Goal: Information Seeking & Learning: Learn about a topic

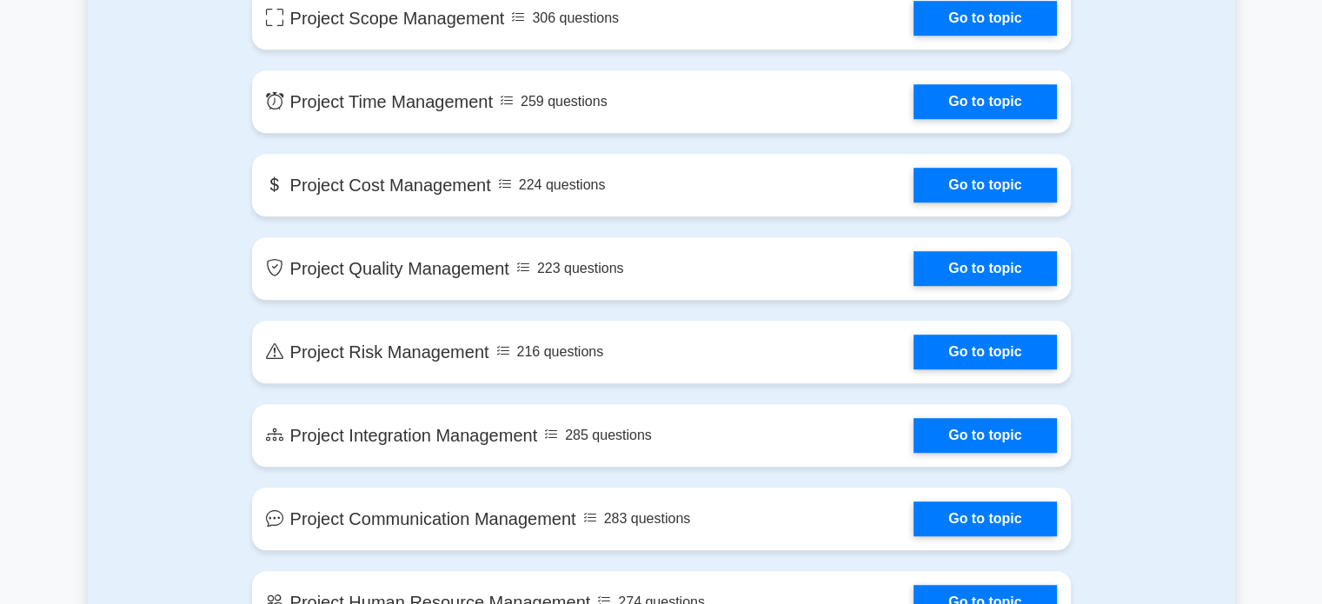
scroll to position [1009, 0]
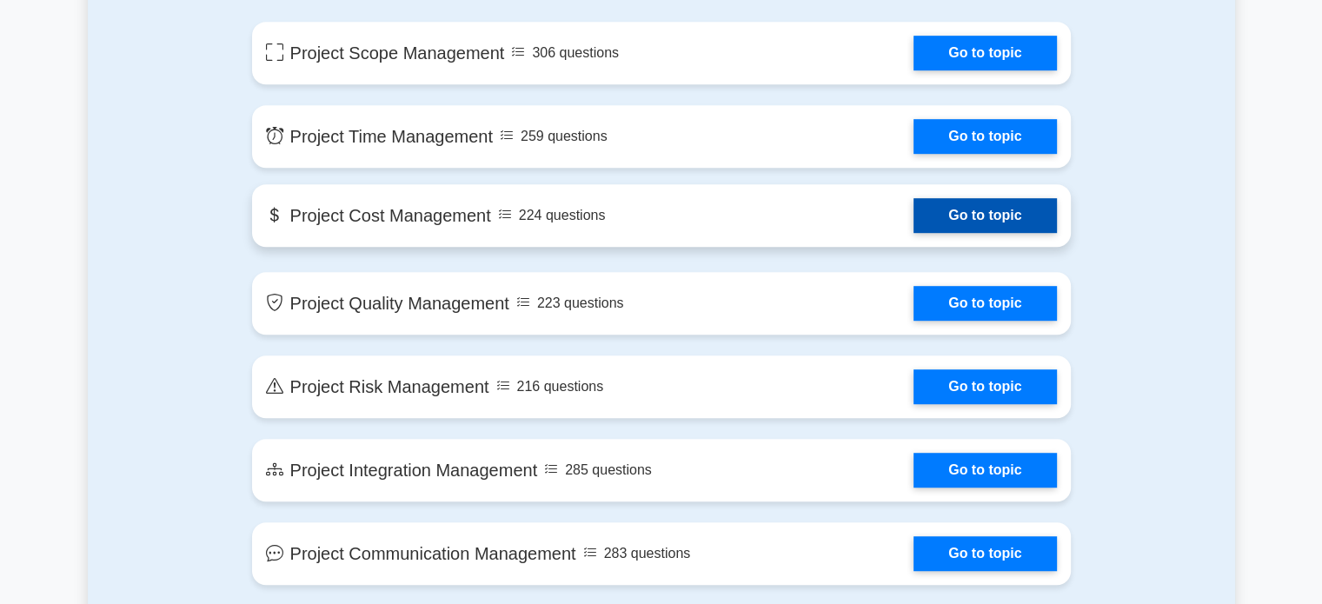
click at [982, 226] on link "Go to topic" at bounding box center [985, 215] width 143 height 35
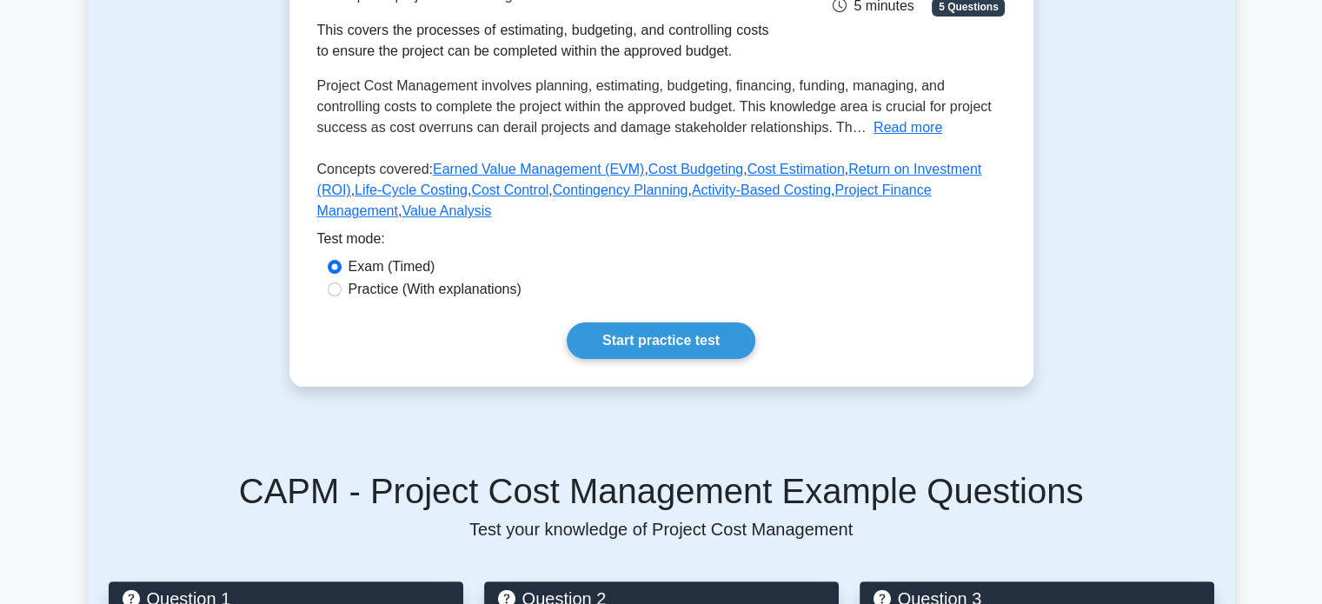
scroll to position [352, 0]
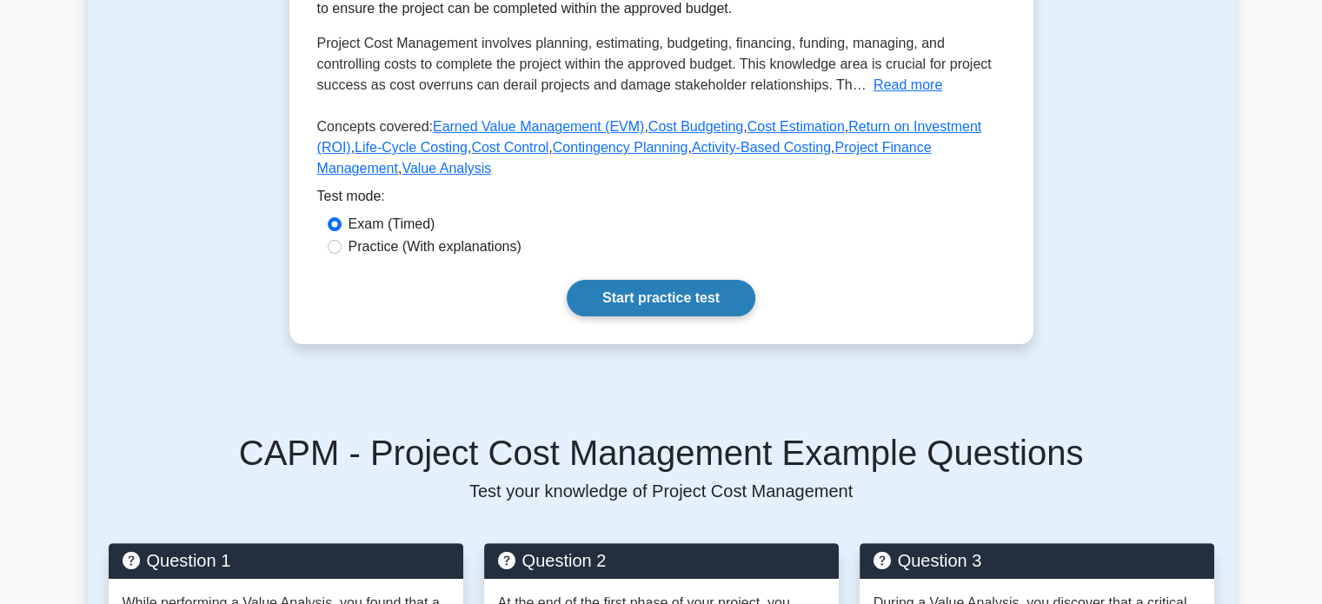
click at [674, 316] on link "Start practice test" at bounding box center [661, 298] width 189 height 37
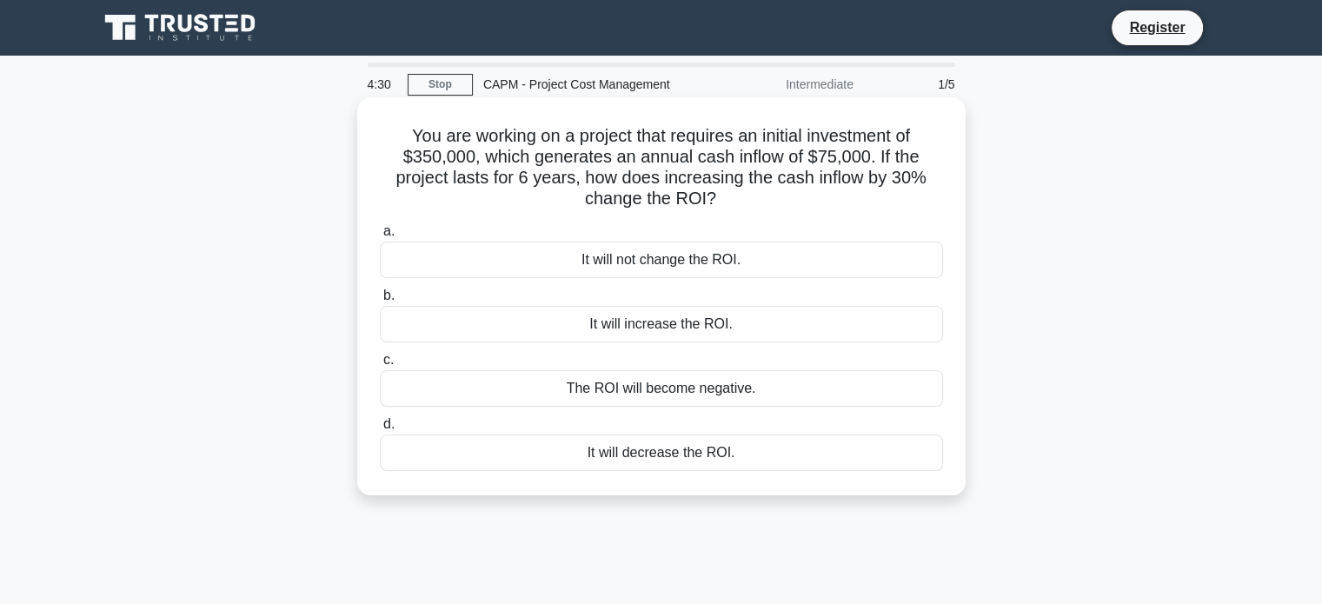
click at [698, 385] on div "The ROI will become negative." at bounding box center [661, 388] width 563 height 37
click at [380, 366] on input "c. The ROI will become negative." at bounding box center [380, 360] width 0 height 11
